Goal: Entertainment & Leisure: Consume media (video, audio)

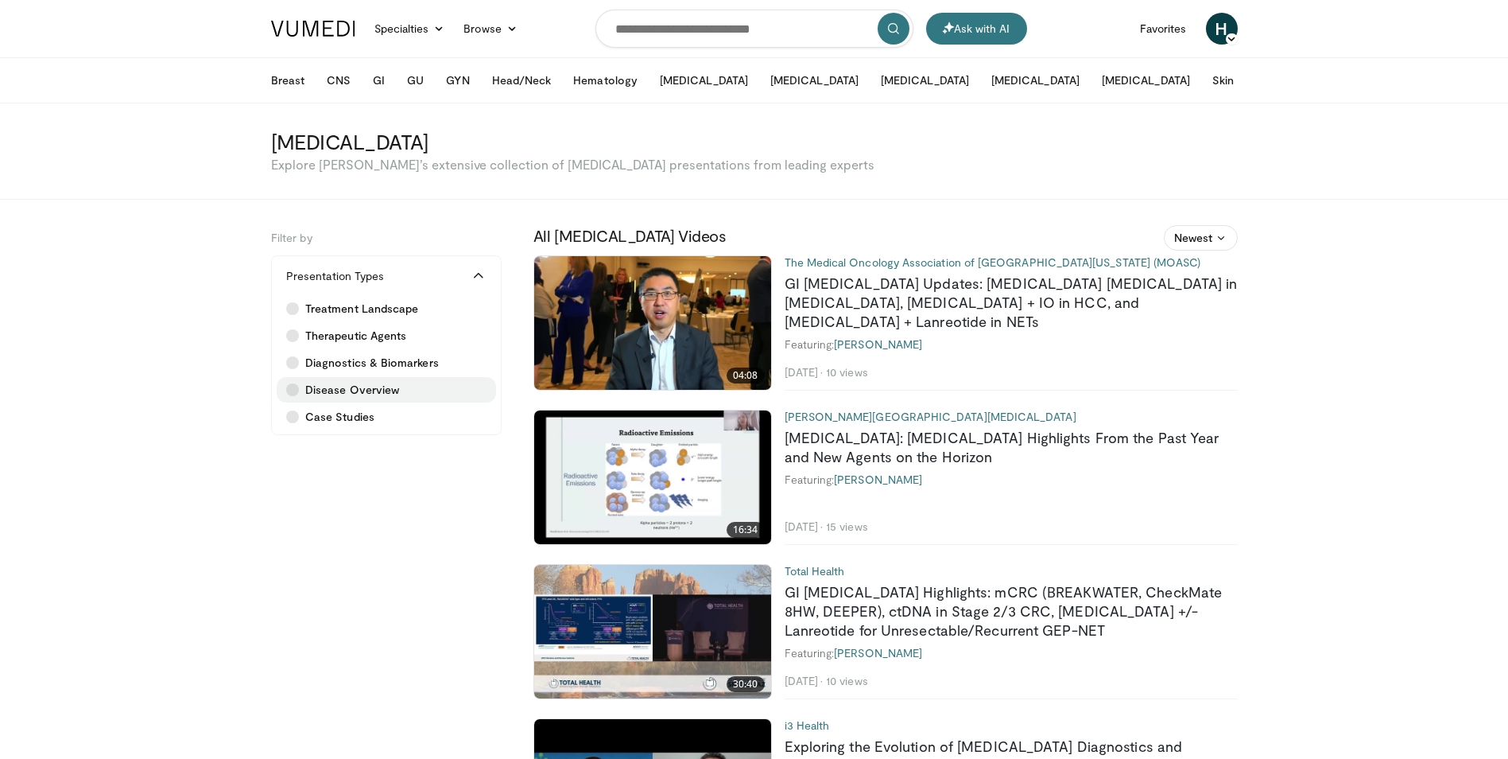
click at [391, 388] on span "Disease Overview" at bounding box center [352, 390] width 94 height 16
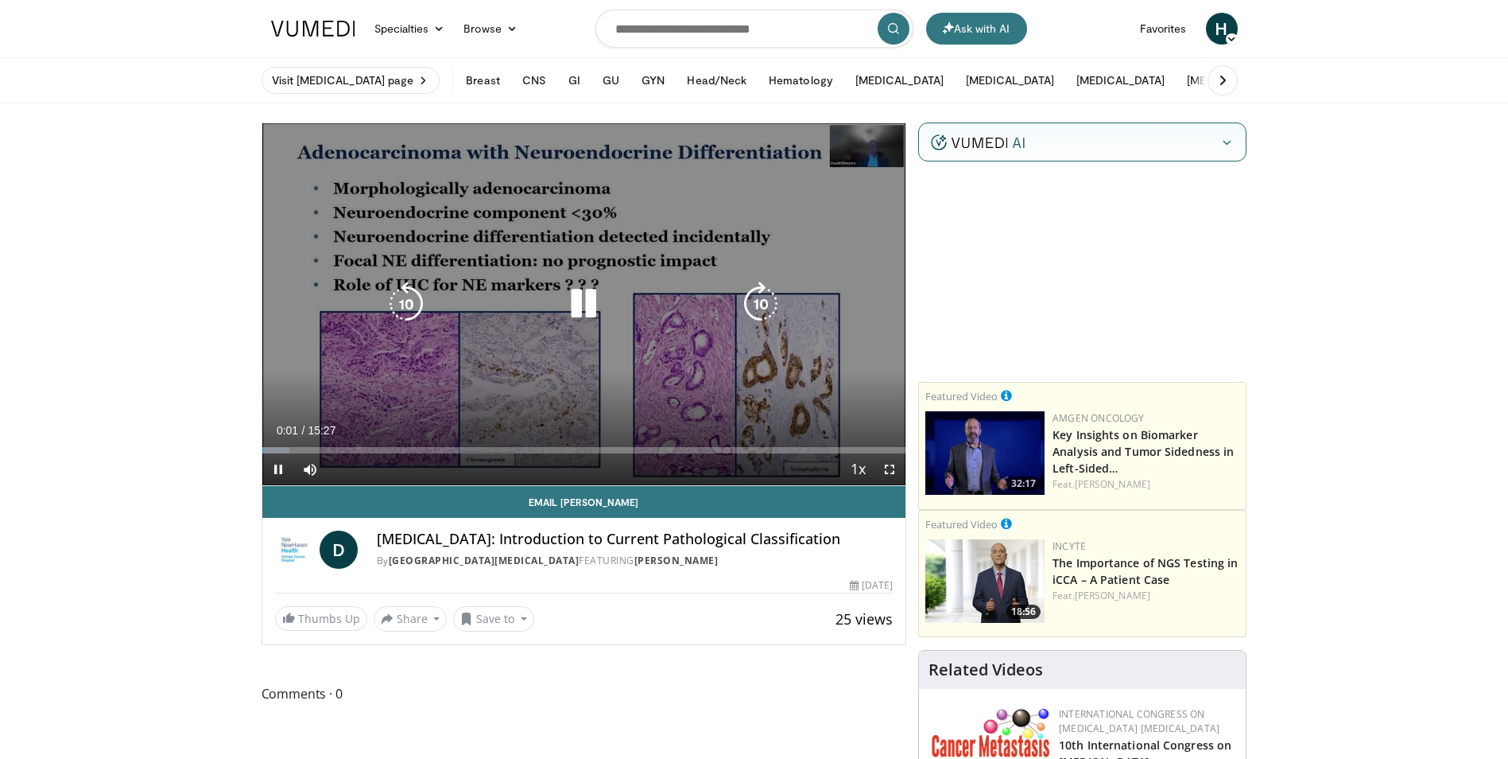
click at [588, 303] on icon "Video Player" at bounding box center [583, 303] width 45 height 45
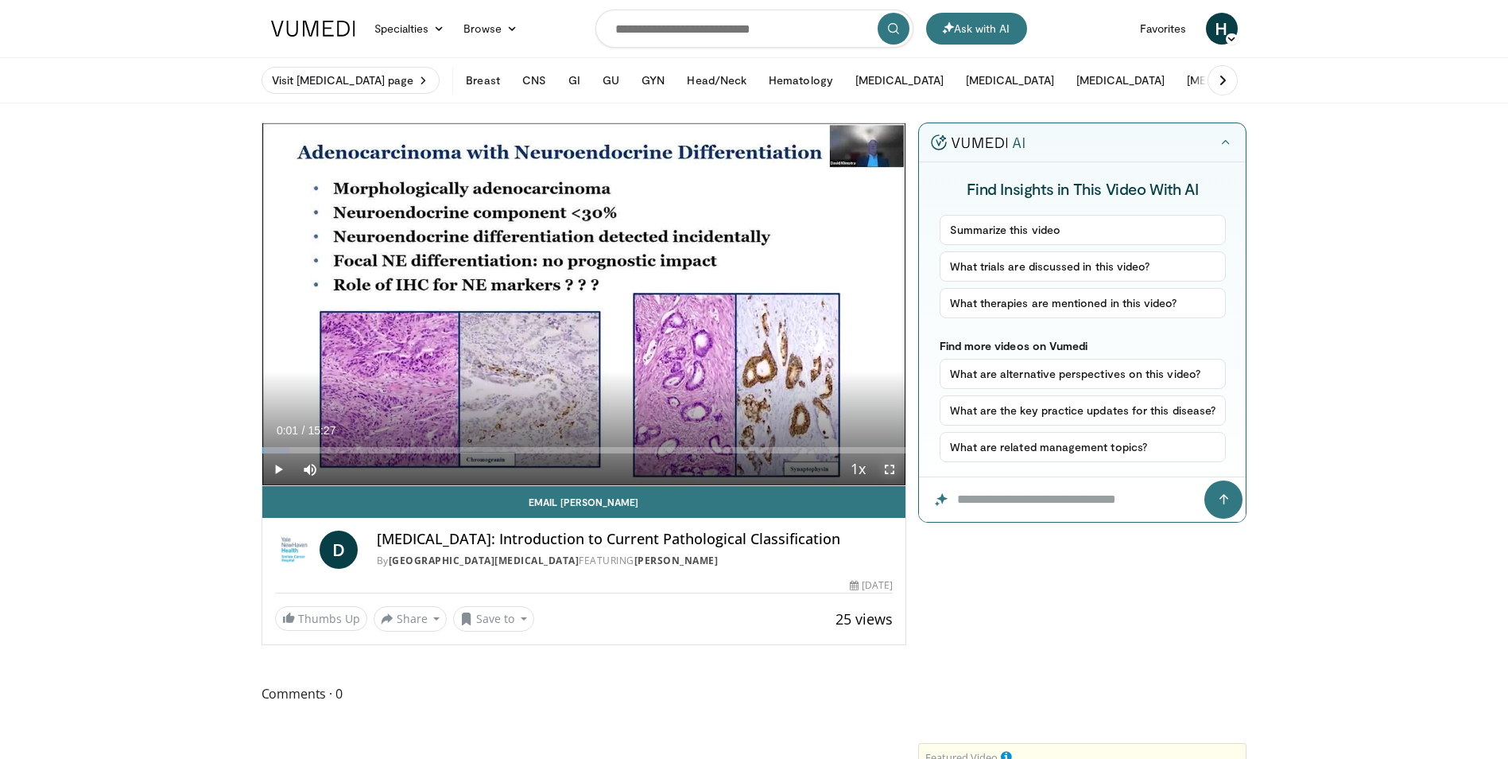
click at [891, 475] on span "Video Player" at bounding box center [890, 469] width 32 height 32
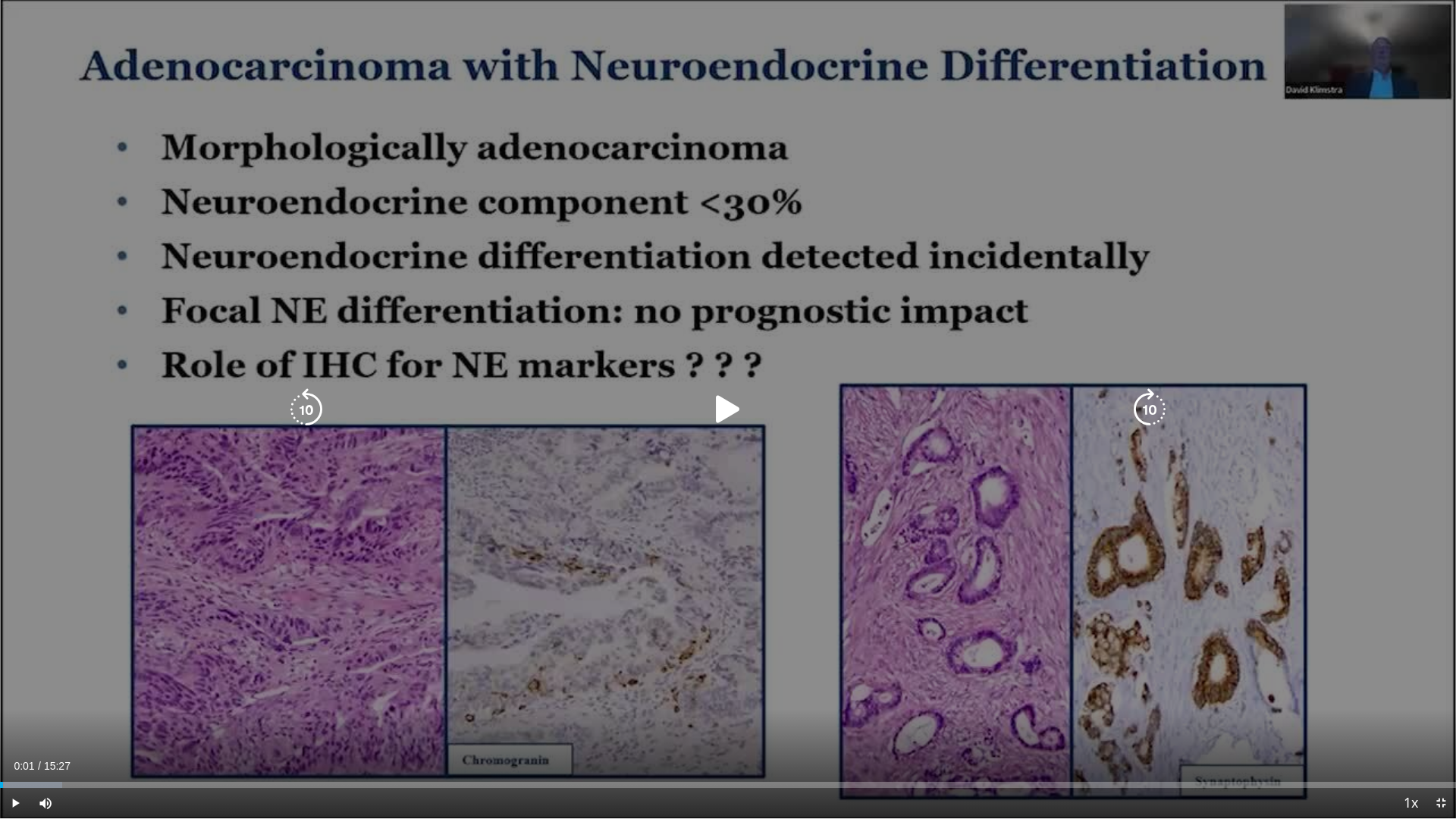
click at [734, 413] on icon "Video Player" at bounding box center [728, 409] width 43 height 43
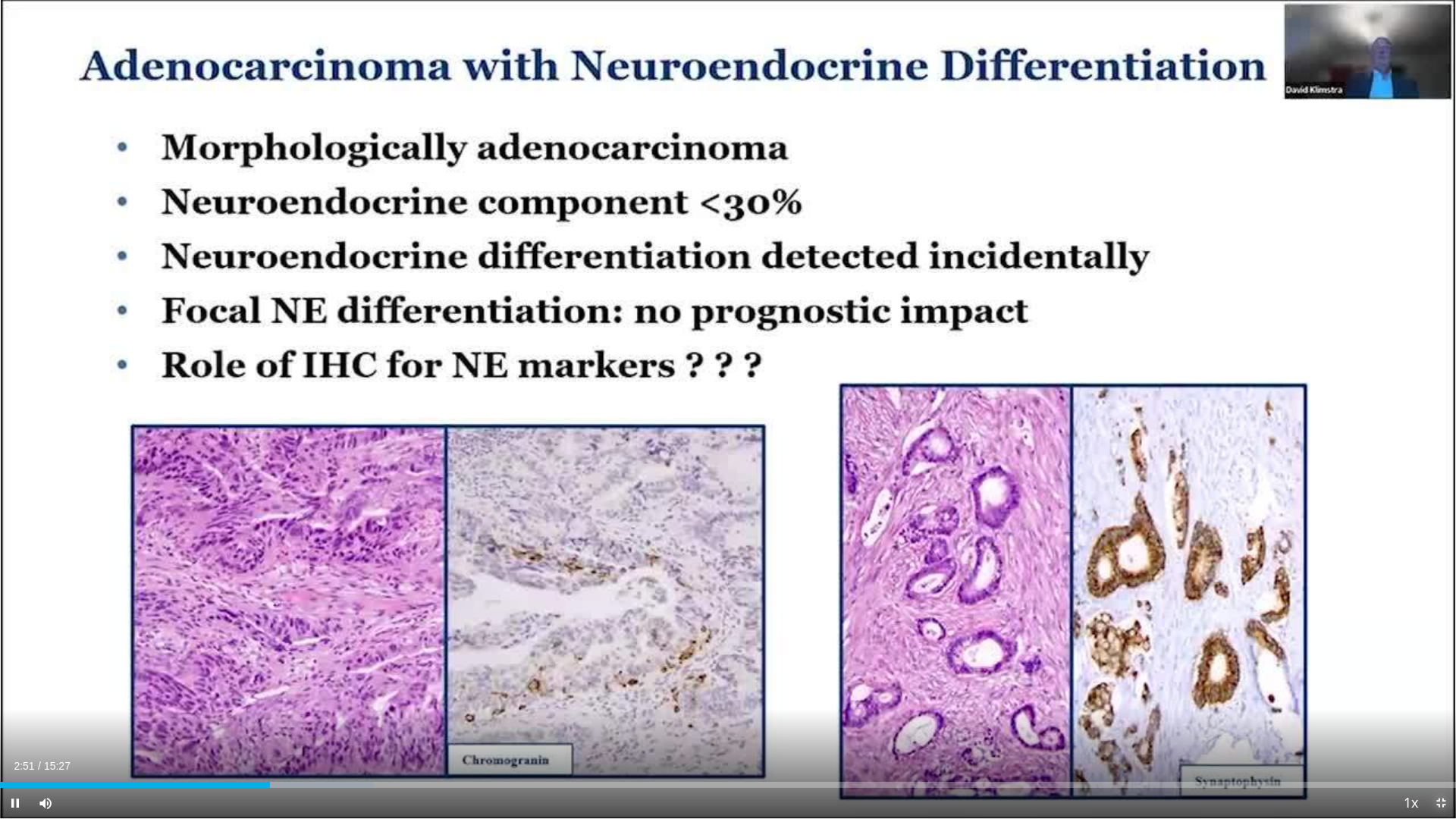
click at [1435, 723] on span "Video Player" at bounding box center [1441, 803] width 31 height 31
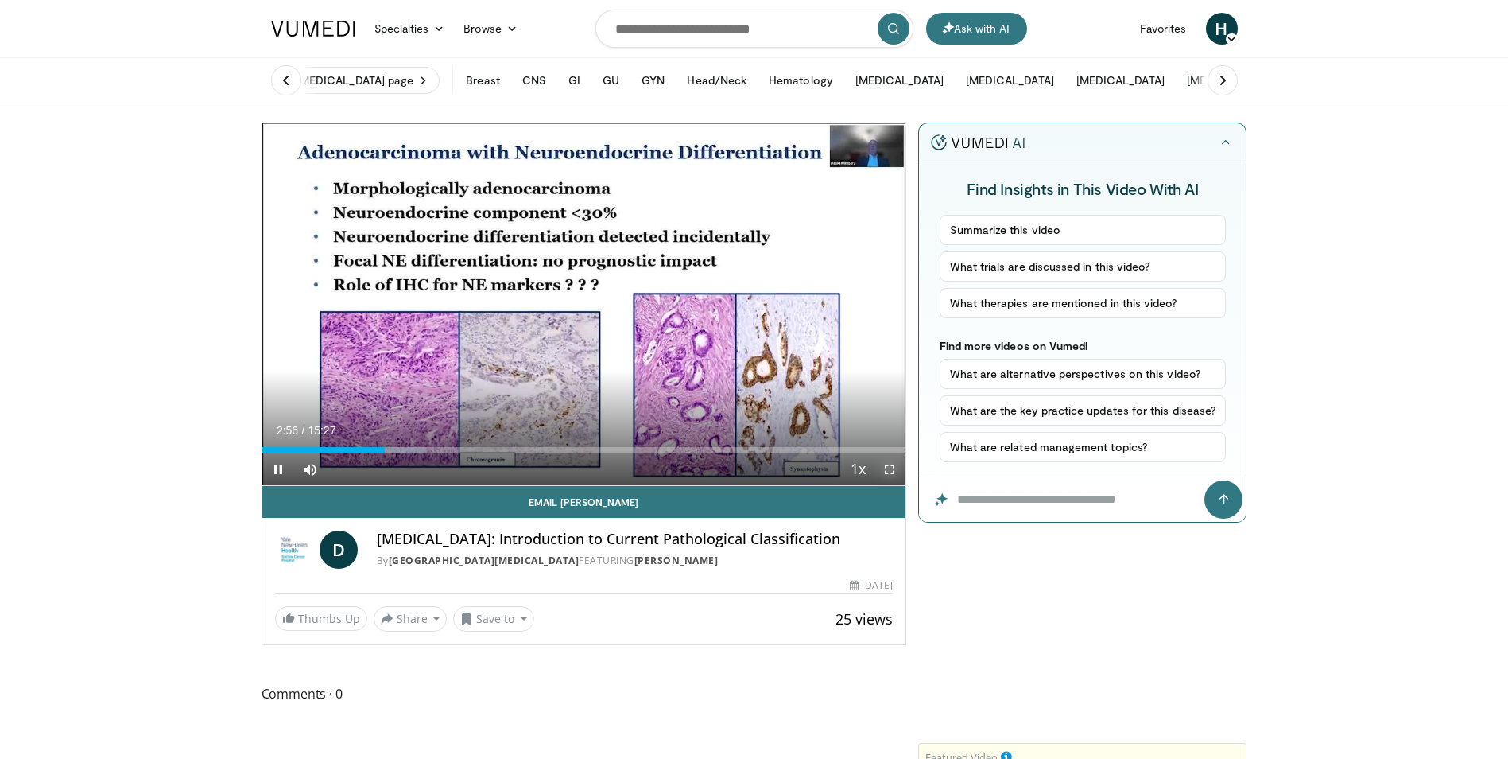
click at [887, 468] on span "Video Player" at bounding box center [890, 469] width 32 height 32
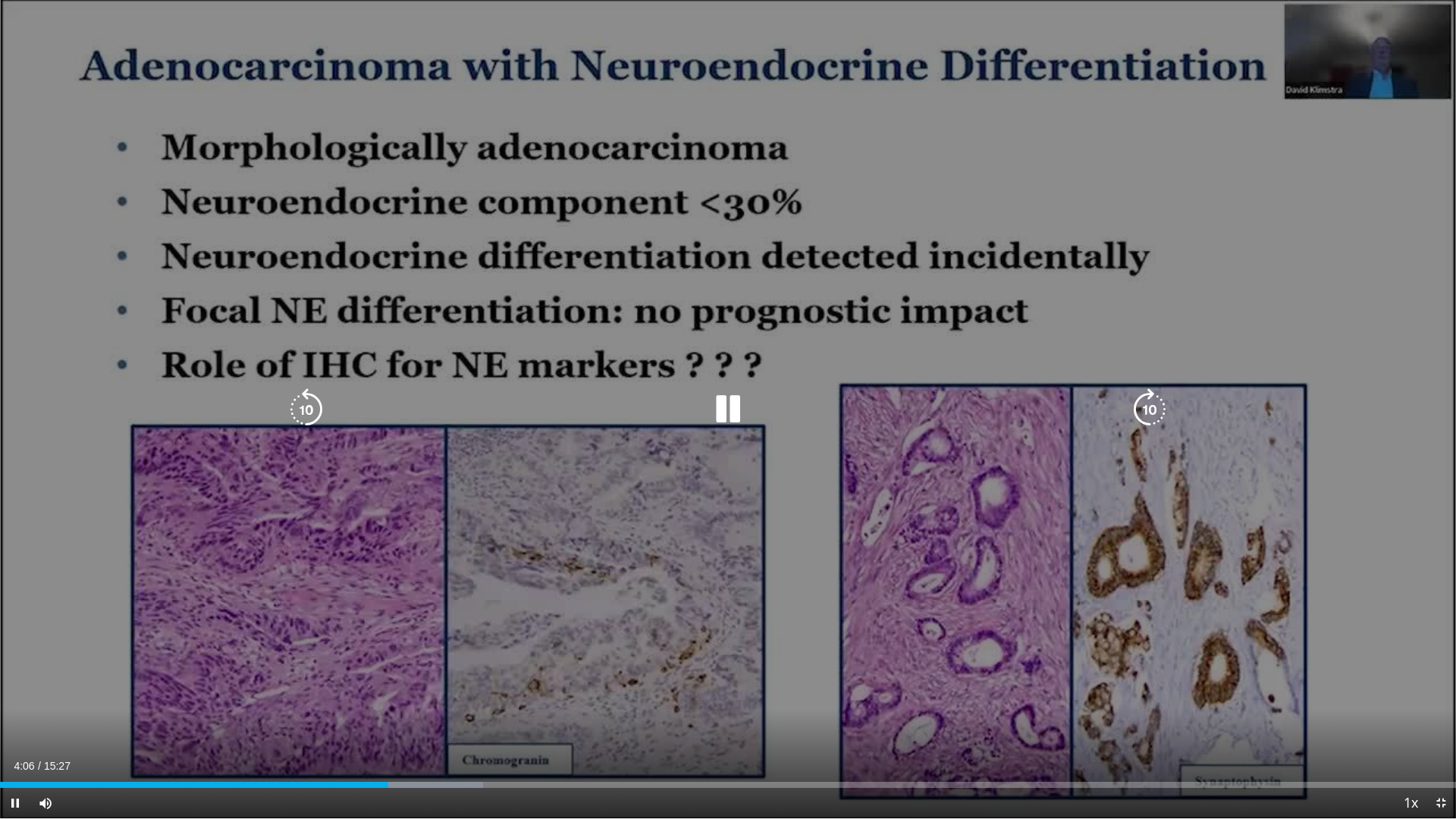
click at [738, 421] on icon "Video Player" at bounding box center [728, 409] width 43 height 43
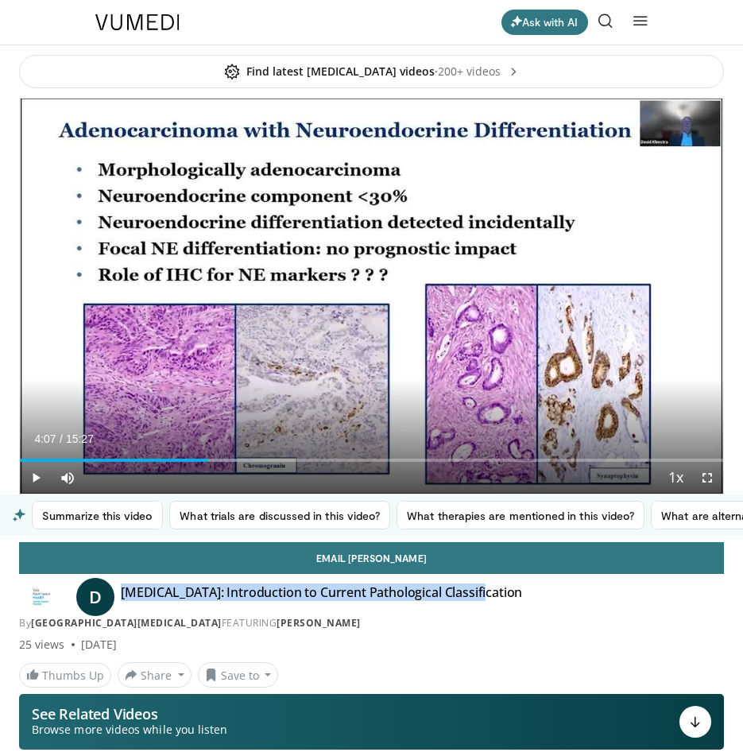
drag, startPoint x: 482, startPoint y: 602, endPoint x: 120, endPoint y: 606, distance: 361.8
click at [120, 606] on div "D GEP NETs: Introduction to Current Pathological Classification By Yale Cancer …" at bounding box center [371, 607] width 705 height 46
copy h4 "[MEDICAL_DATA]: Introduction to Current Pathological Classification"
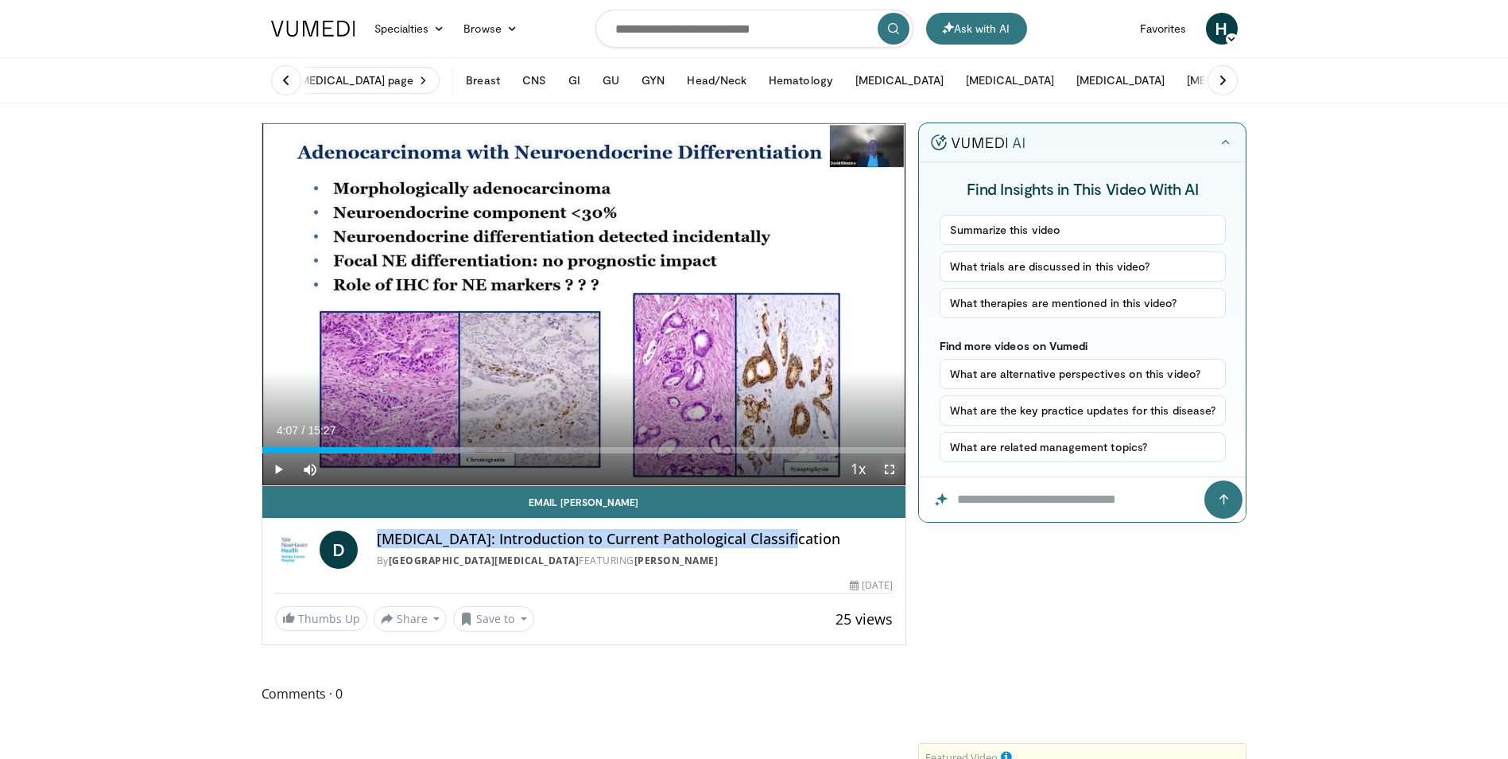
click at [895, 462] on span "Video Player" at bounding box center [890, 469] width 32 height 32
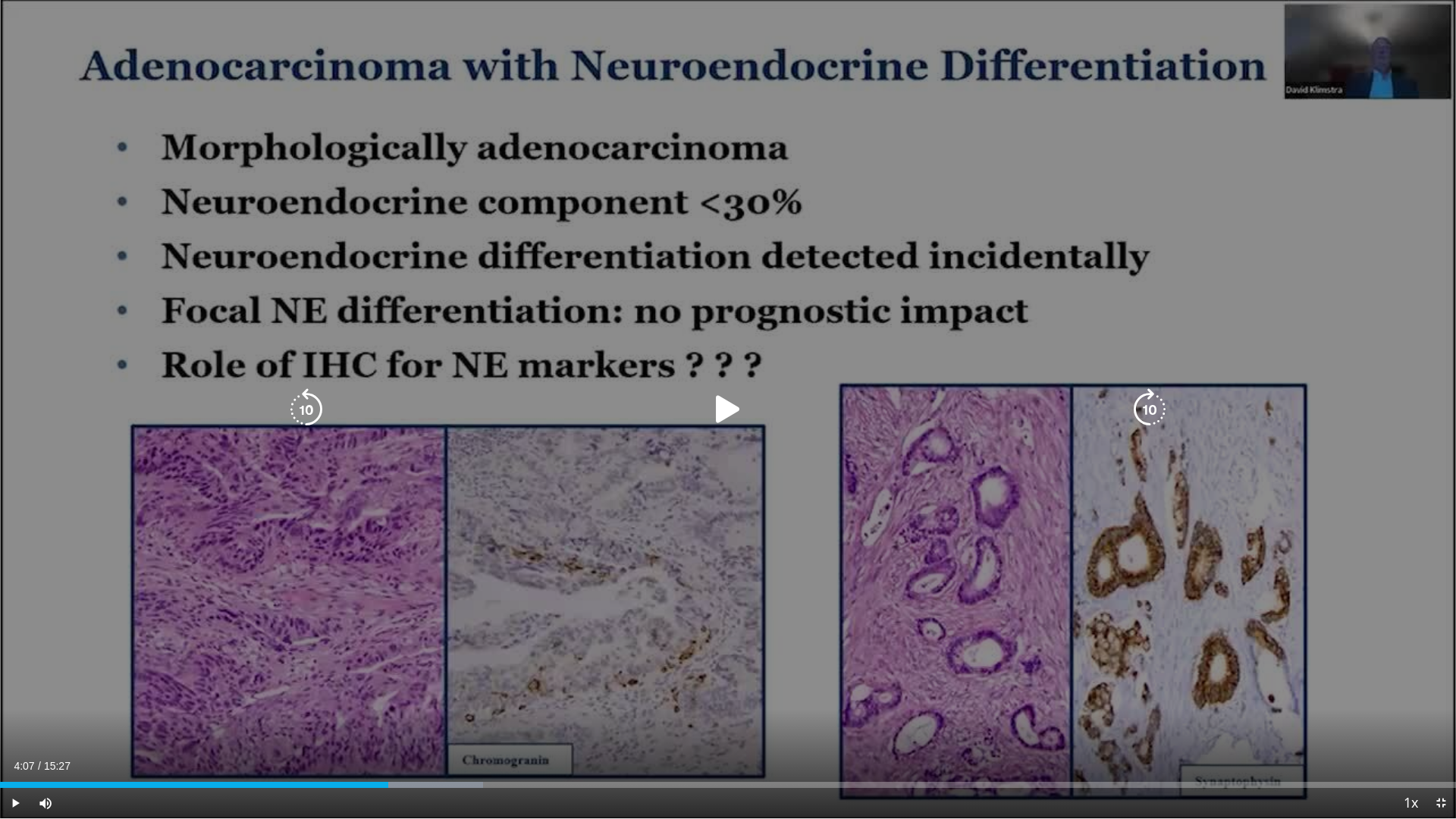
click at [712, 404] on icon "Video Player" at bounding box center [728, 409] width 43 height 43
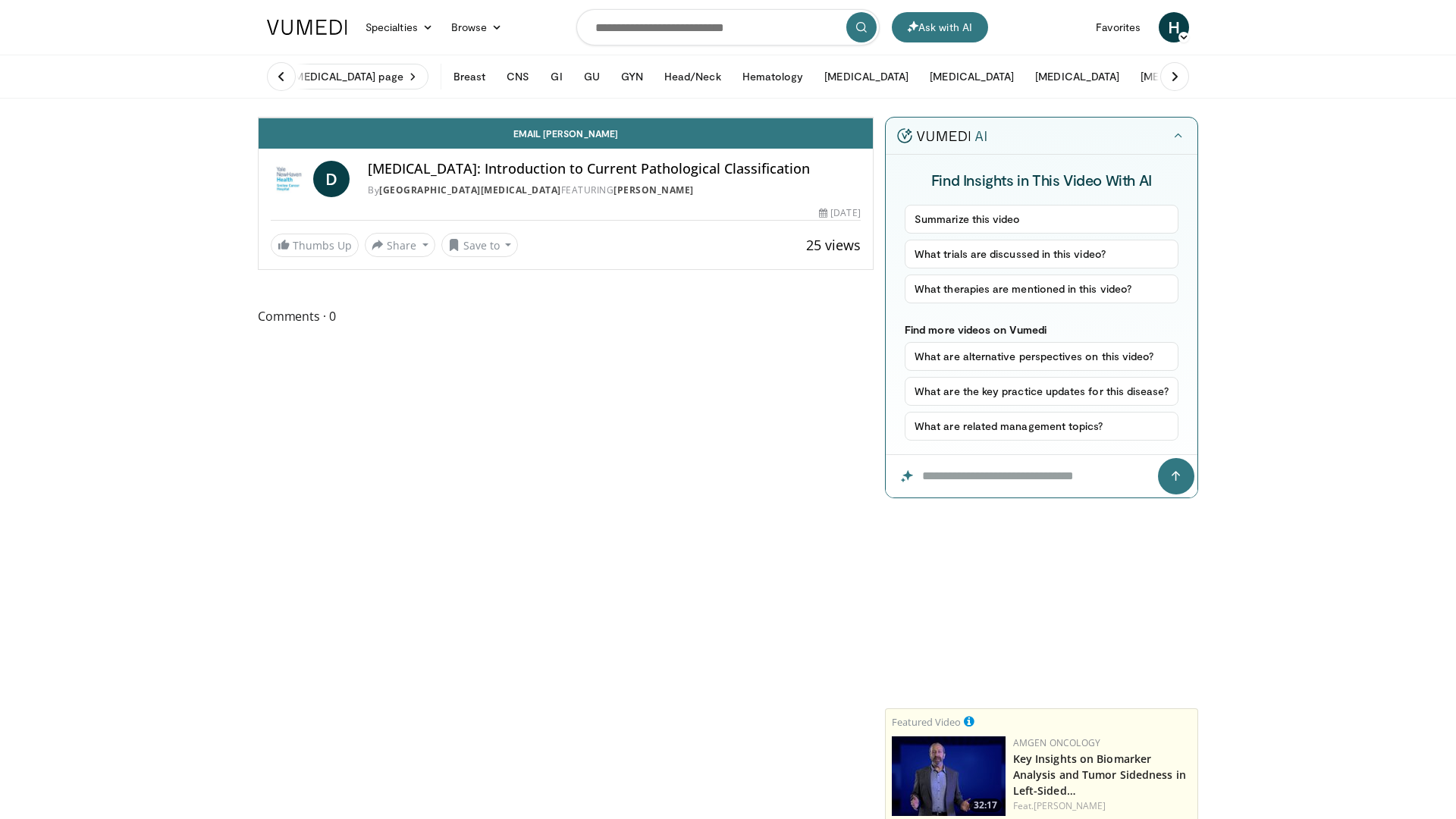
click at [517, 117] on div "10 seconds Tap to unmute" at bounding box center [565, 117] width 614 height 0
click at [872, 117] on div "10 seconds Tap to unmute" at bounding box center [565, 117] width 614 height 0
click at [872, 117] on div "10 seconds Tap to unmute" at bounding box center [565, 117] width 614 height 0
click at [586, 139] on icon "Video Player" at bounding box center [565, 117] width 43 height 43
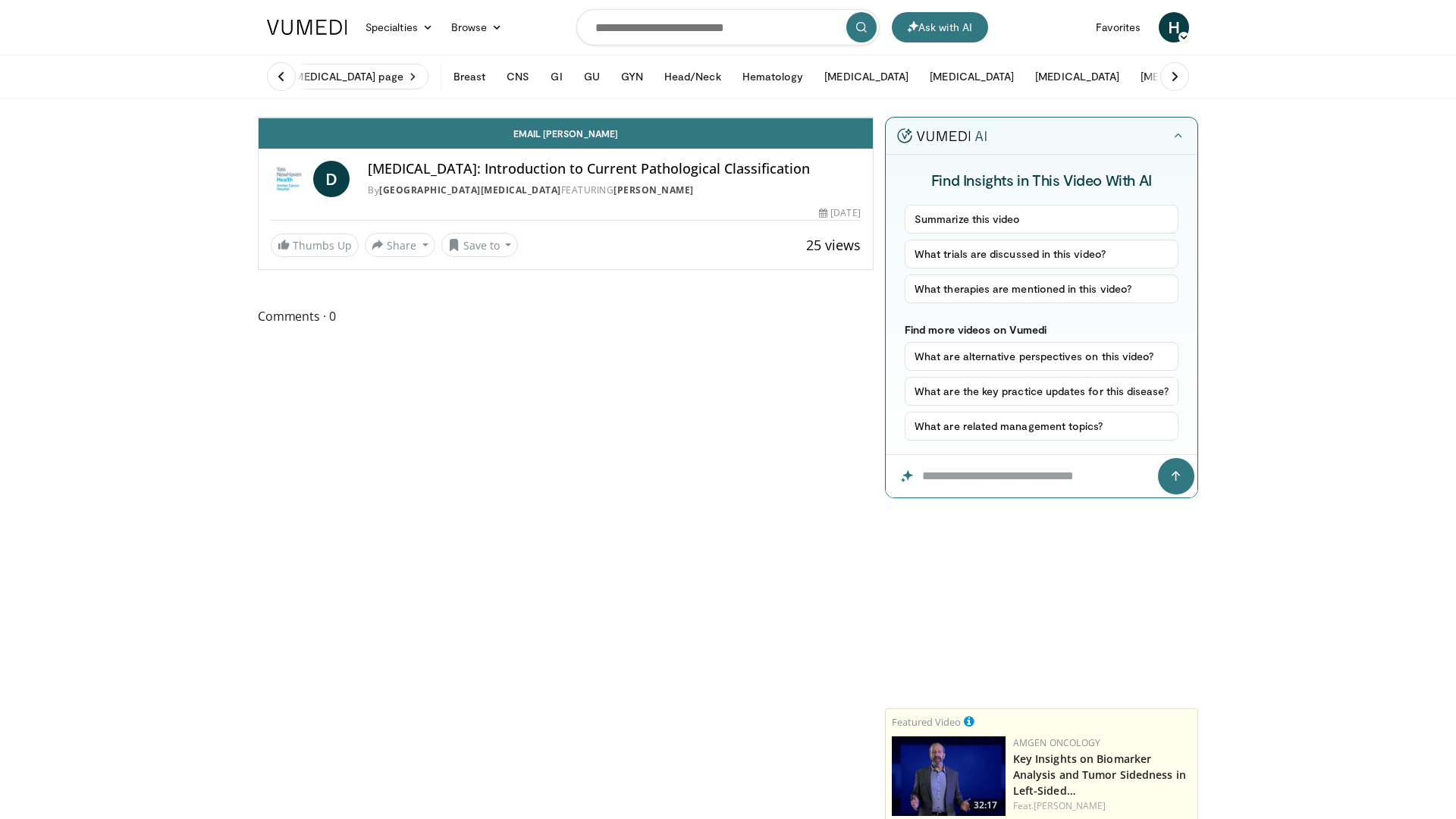
click at [586, 139] on icon "Video Player" at bounding box center [565, 117] width 43 height 43
click at [872, 117] on span "Video Player" at bounding box center [857, 102] width 31 height 31
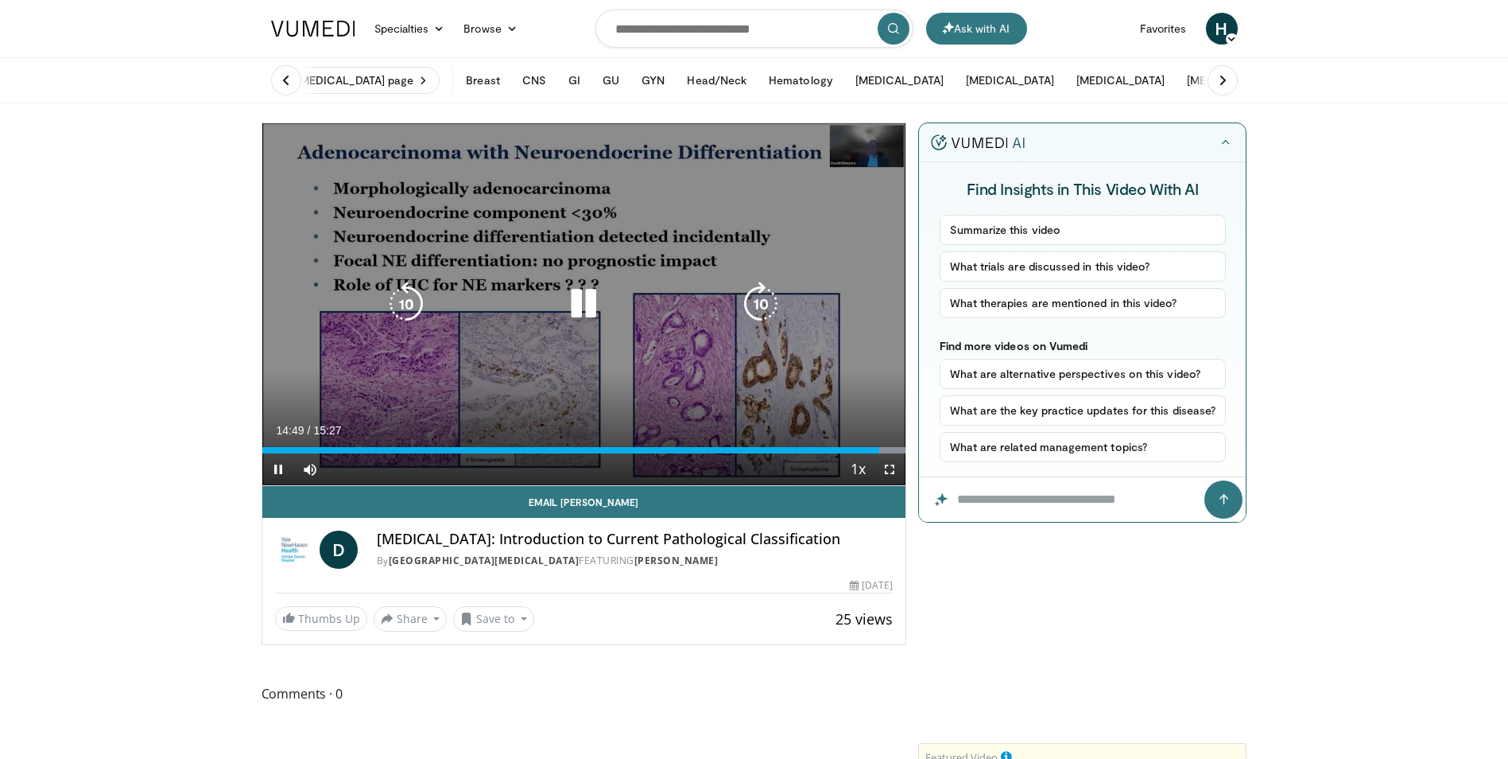
click at [592, 293] on icon "Video Player" at bounding box center [583, 303] width 45 height 45
